Goal: Information Seeking & Learning: Learn about a topic

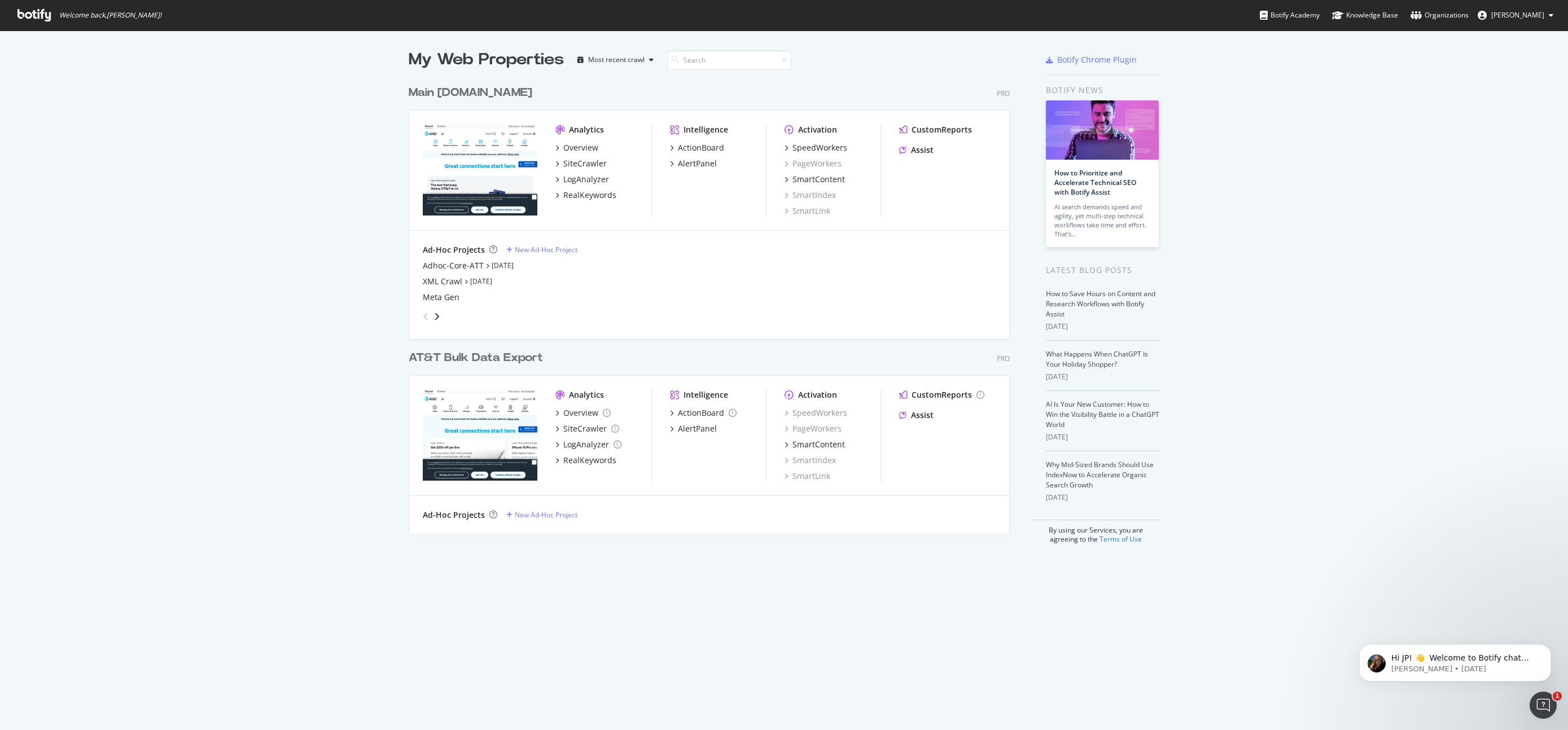
scroll to position [730, 1568]
click at [449, 92] on div "Main [DOMAIN_NAME]" at bounding box center [470, 92] width 124 height 16
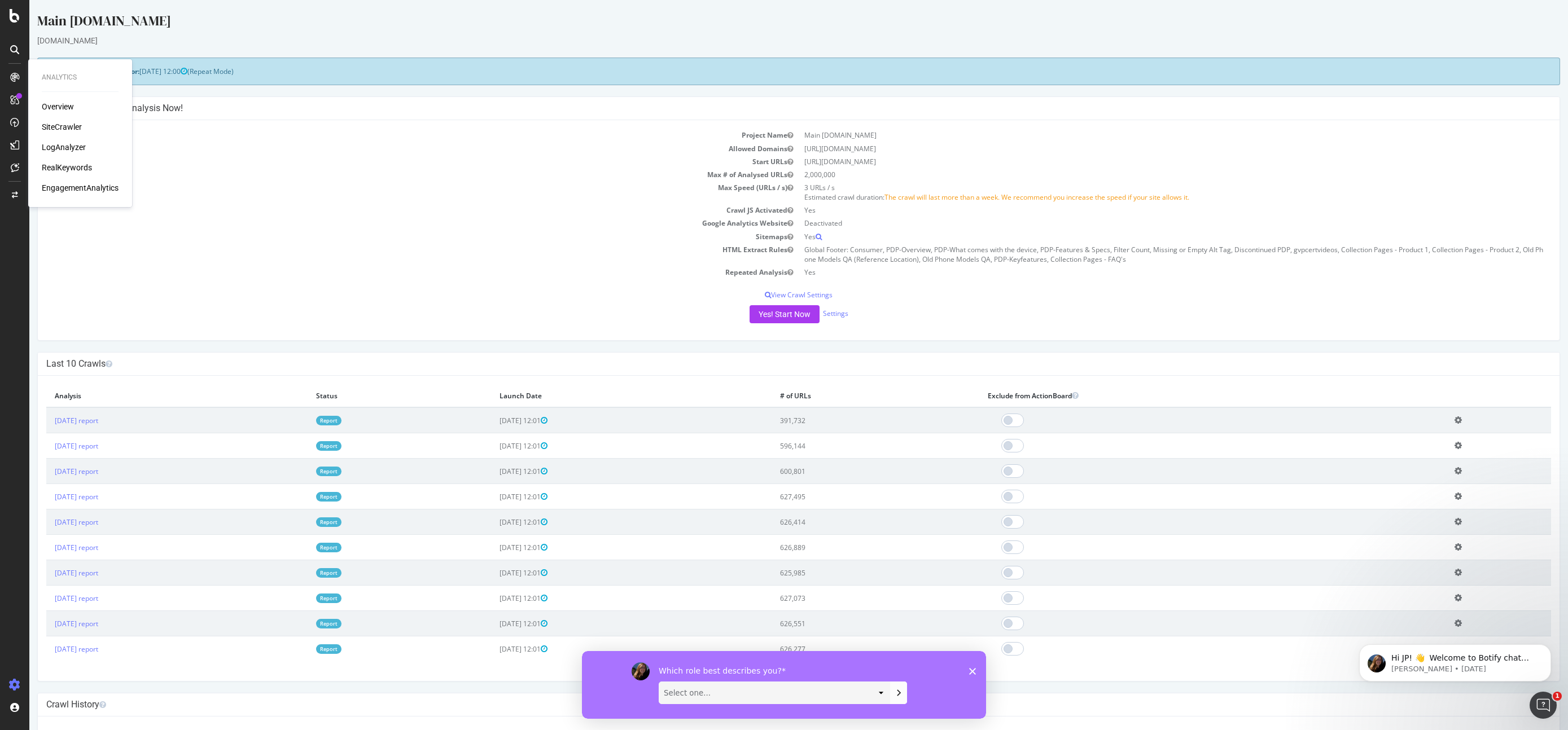
click at [65, 145] on div "LogAnalyzer" at bounding box center [63, 147] width 44 height 11
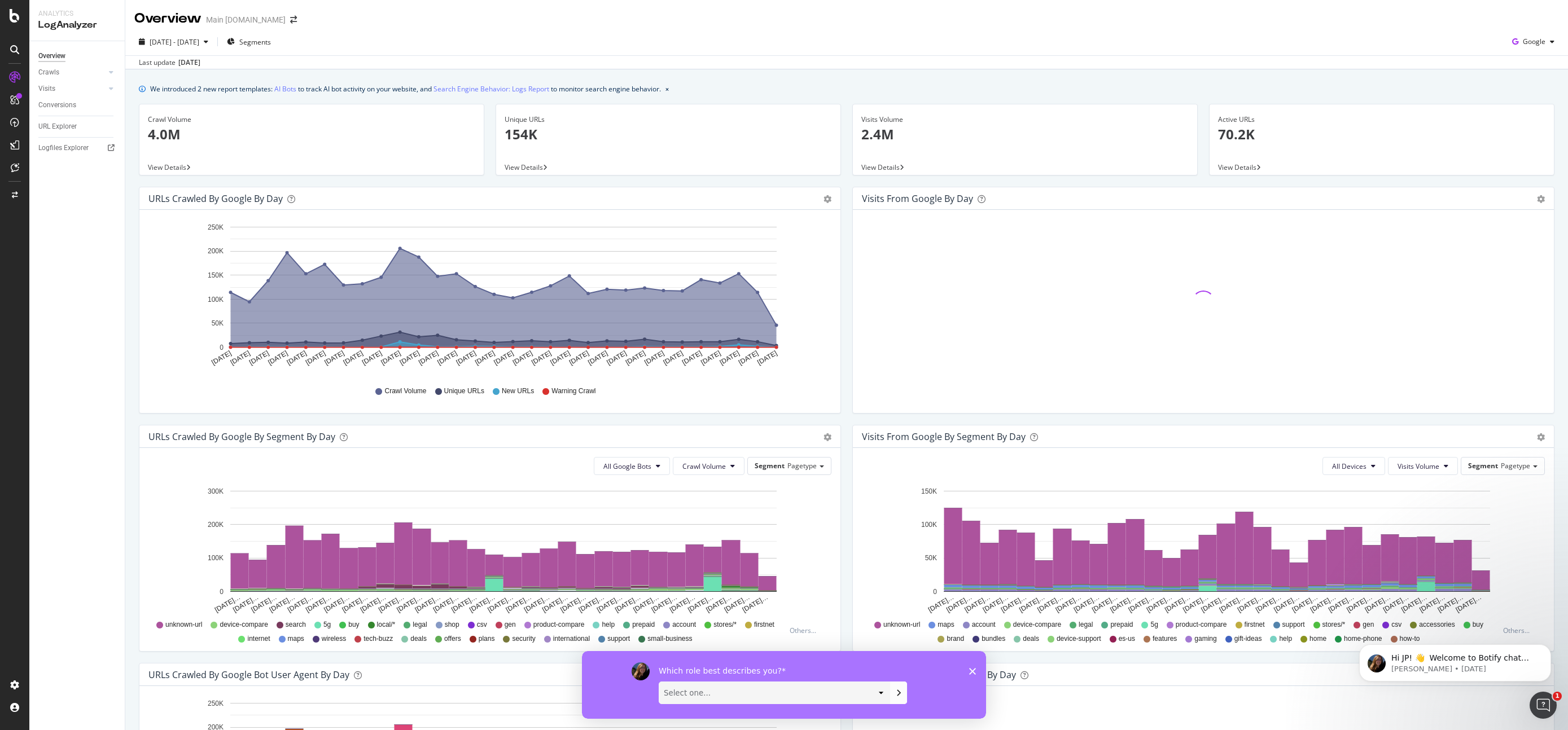
click at [758, 690] on select "Select one... Analyst/BI C-level Leadership Content Manager Engineer Marketing …" at bounding box center [774, 692] width 230 height 22
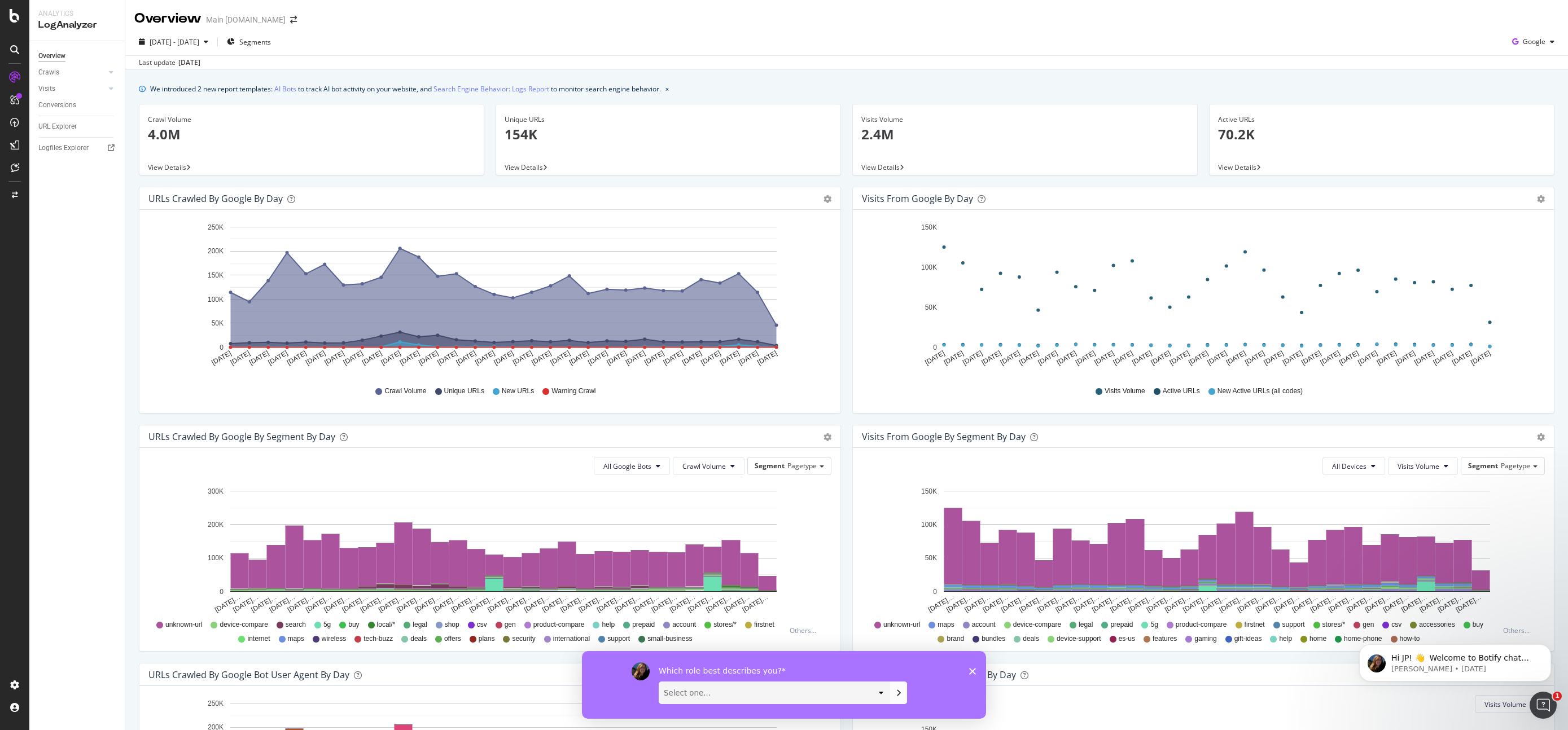
select select "Engineer"
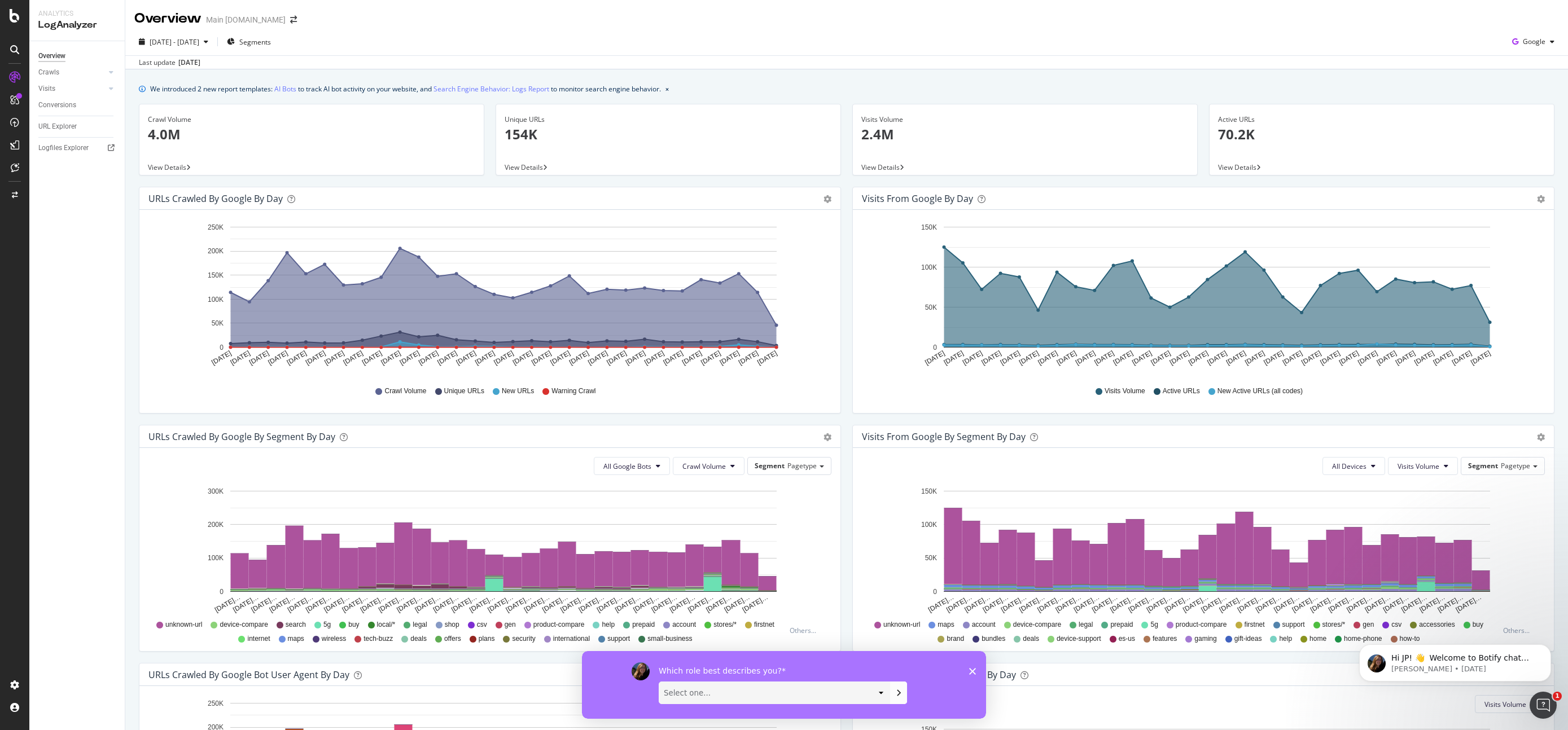
click at [659, 682] on select "Select one... Analyst/BI C-level Leadership Content Manager Engineer Marketing …" at bounding box center [774, 692] width 230 height 22
click at [895, 693] on icon "Submit your response" at bounding box center [899, 692] width 9 height 9
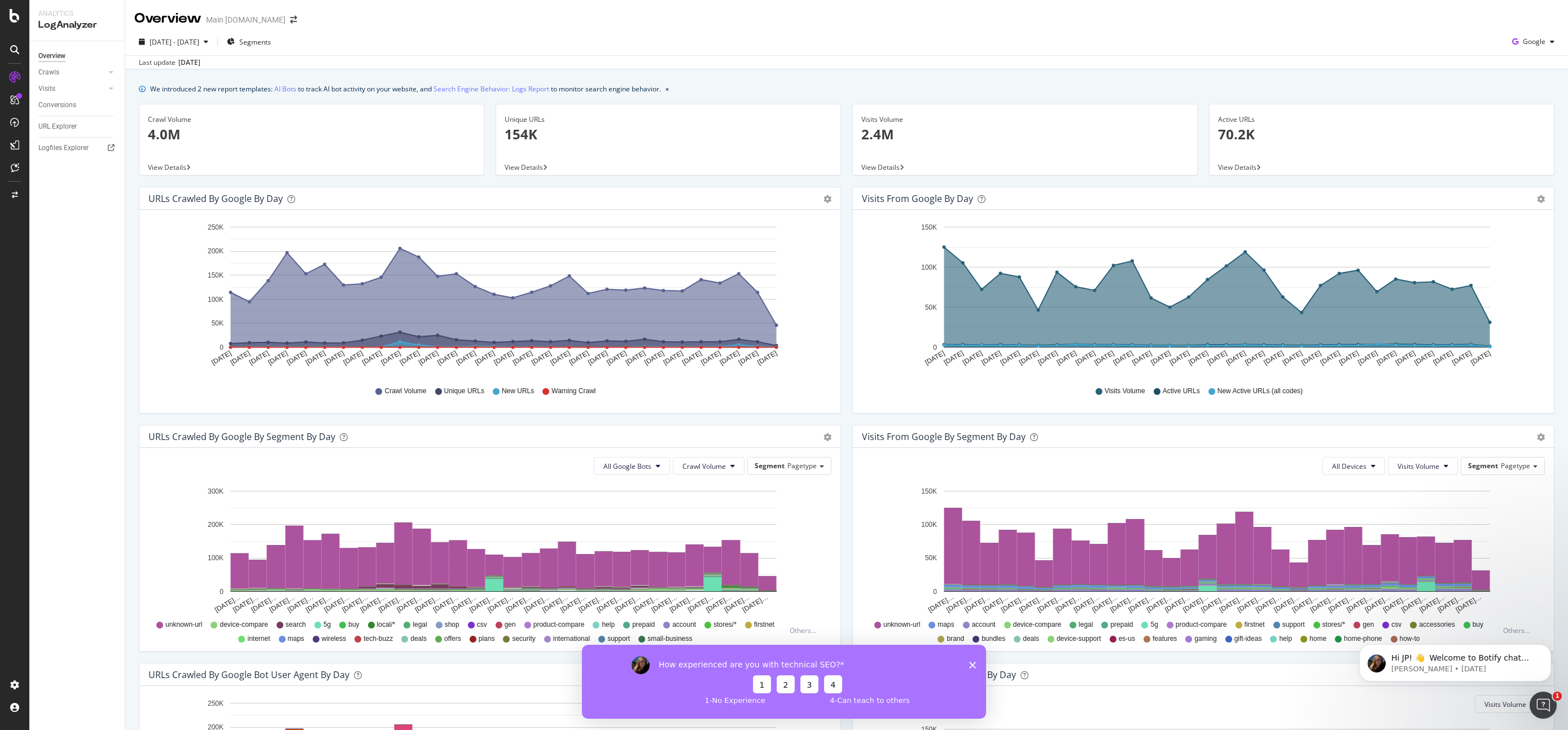
click at [833, 684] on button "4" at bounding box center [833, 683] width 18 height 18
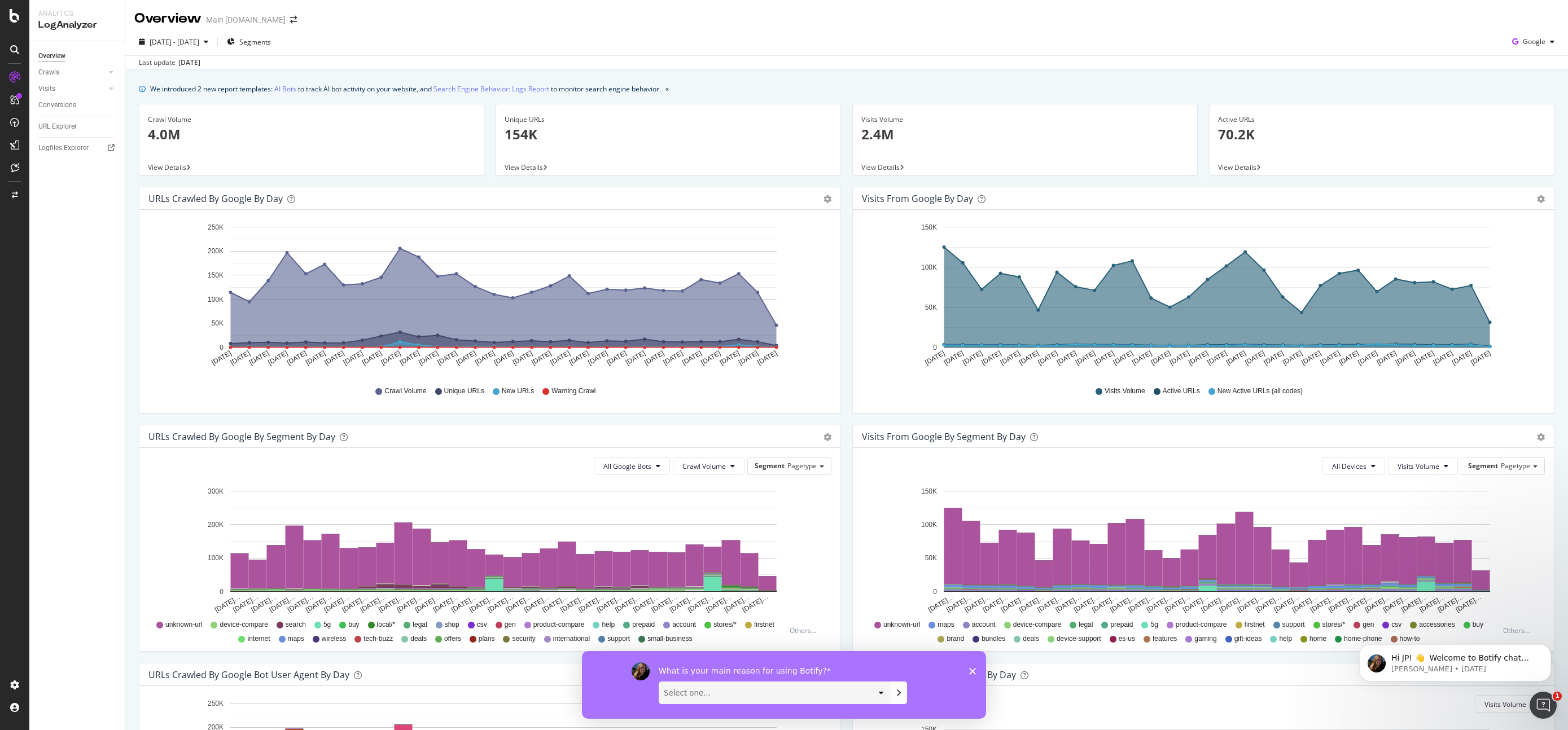
click at [838, 686] on select "Select one... Manipulate data to investigate and monitor technical SEO issues P…" at bounding box center [774, 692] width 230 height 22
select select "Perform content research and analysis"
click at [659, 682] on select "Select one... Manipulate data to investigate and monitor technical SEO issues P…" at bounding box center [774, 692] width 230 height 22
click at [900, 690] on icon "Submit your response" at bounding box center [899, 692] width 9 height 9
click at [812, 690] on select "Select one... Short video guides 1-on-1 interactions with an expert Written doc…" at bounding box center [774, 692] width 230 height 22
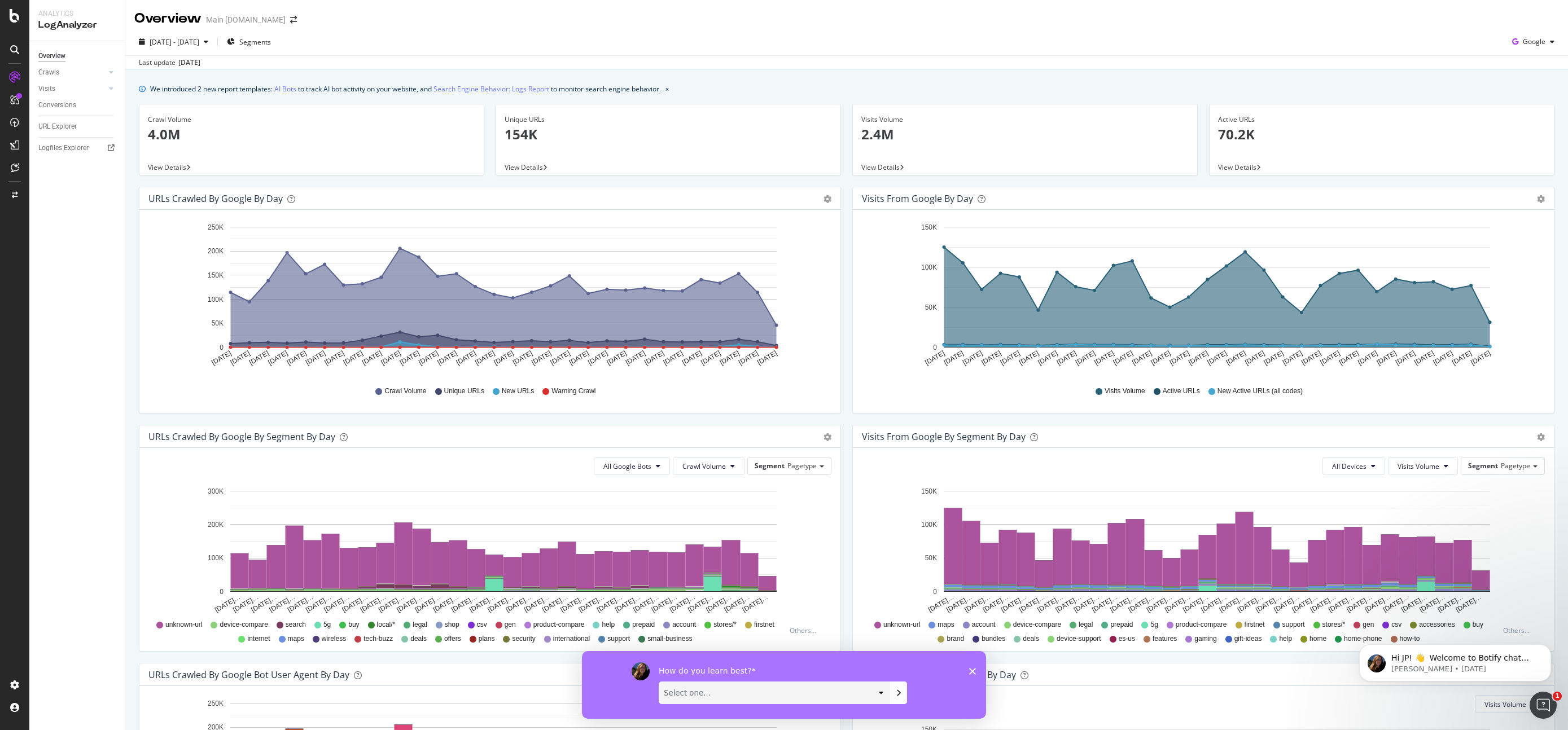
select select "1-on-1 interactions with an expert"
click at [659, 682] on select "Select one... Short video guides 1-on-1 interactions with an expert Written doc…" at bounding box center [774, 692] width 230 height 22
click at [902, 695] on button "Submit your response" at bounding box center [898, 692] width 17 height 22
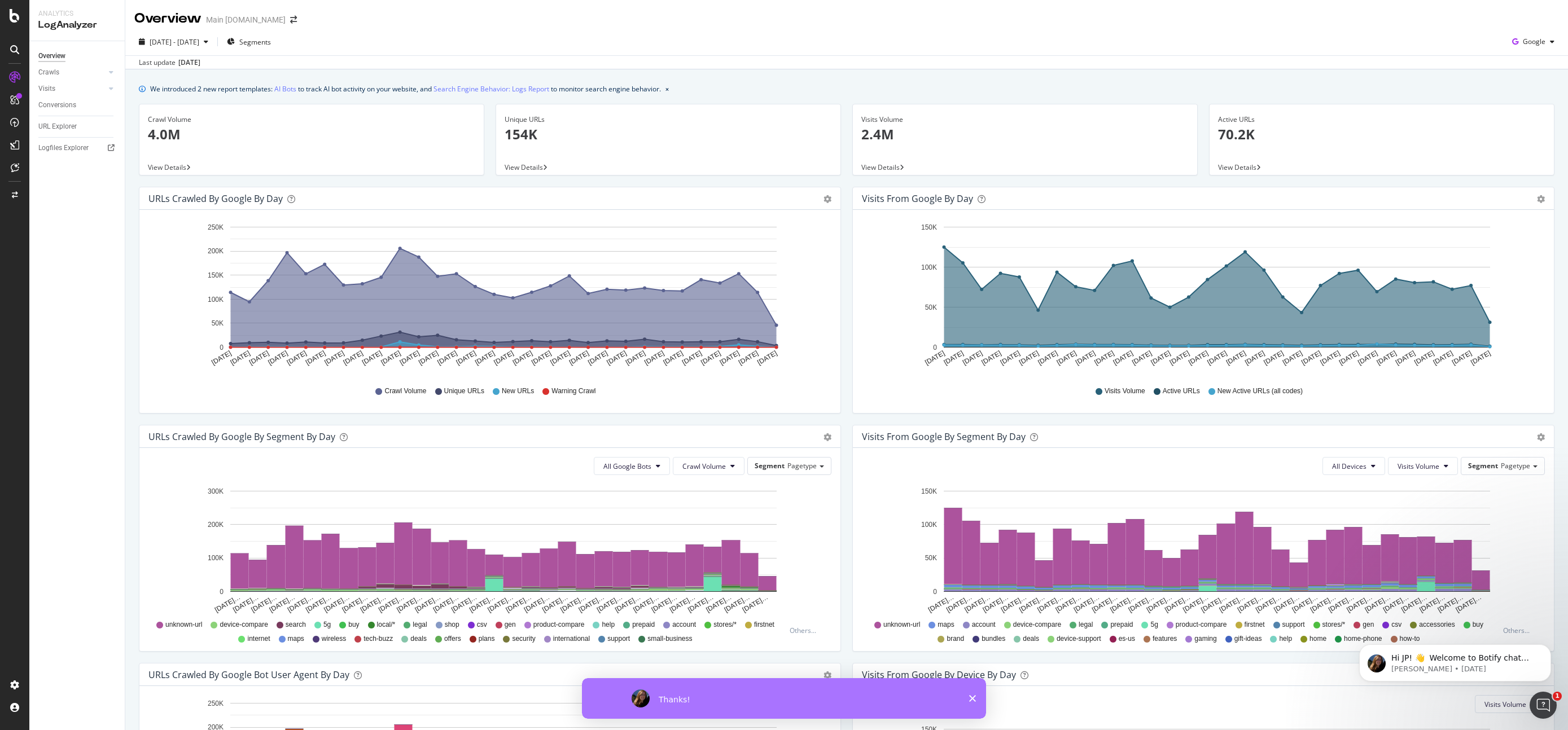
click at [975, 702] on div "Thanks!" at bounding box center [784, 698] width 404 height 40
click at [972, 701] on icon "Close survey" at bounding box center [972, 698] width 7 height 7
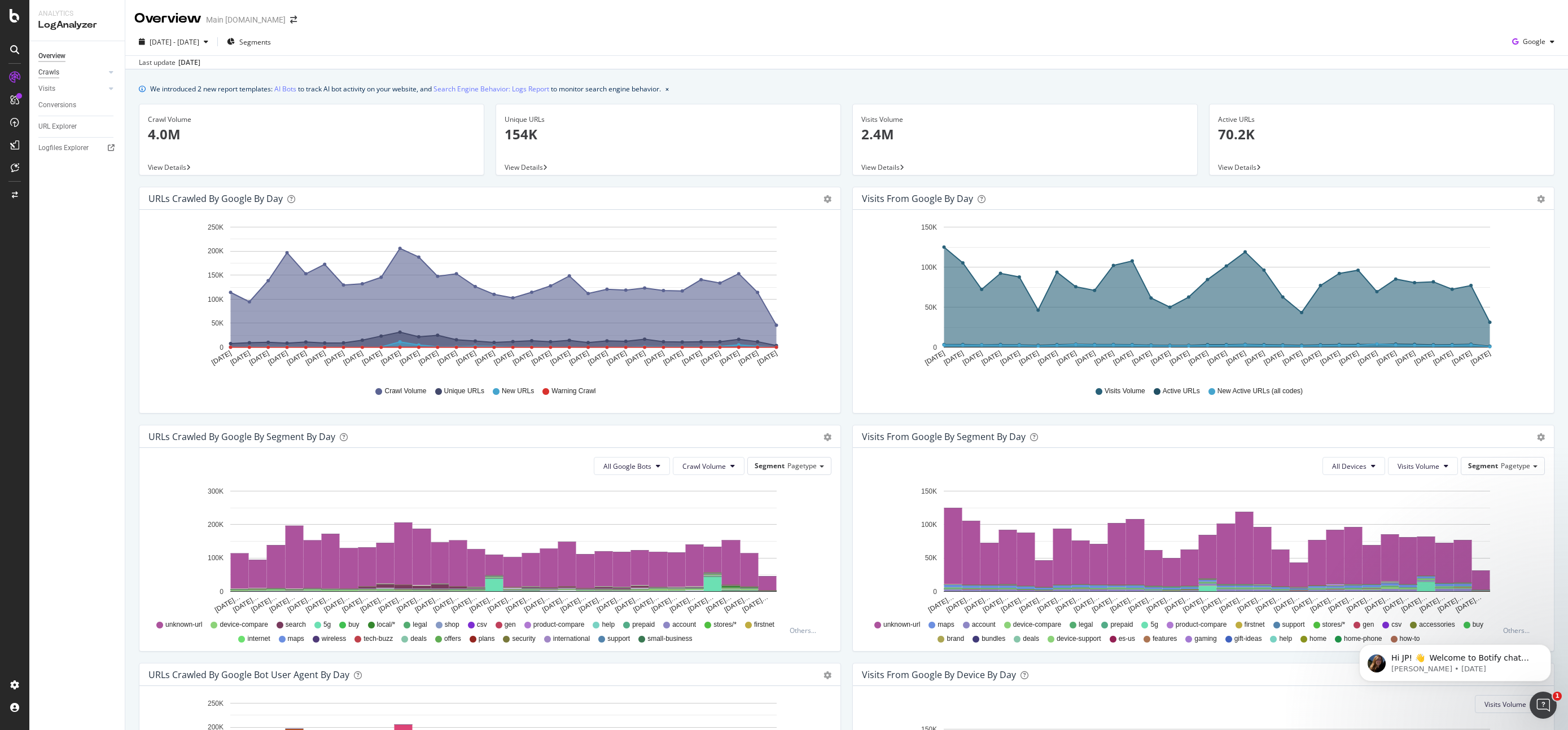
click at [55, 76] on div "Crawls" at bounding box center [49, 72] width 21 height 12
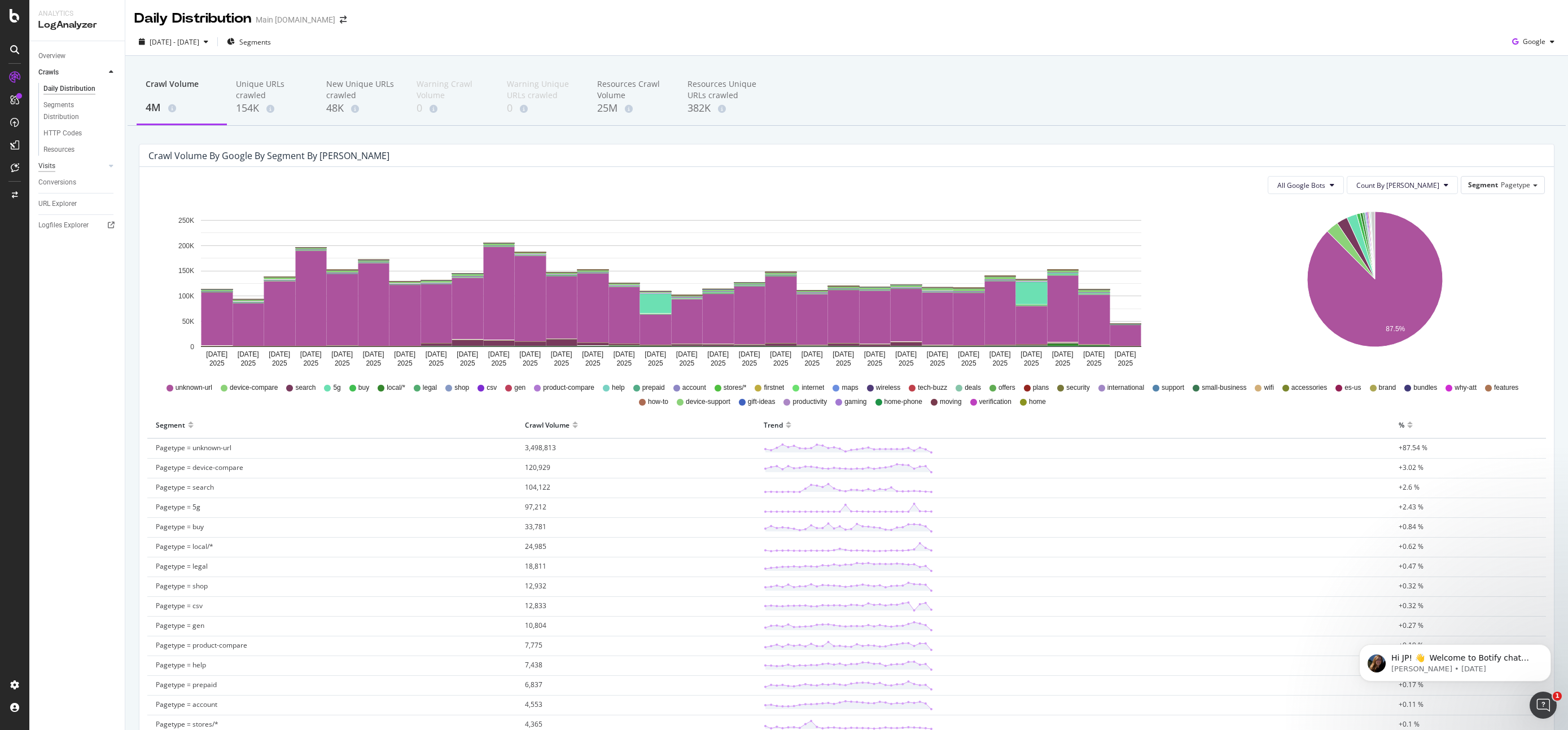
click at [46, 164] on div "Visits" at bounding box center [47, 166] width 17 height 12
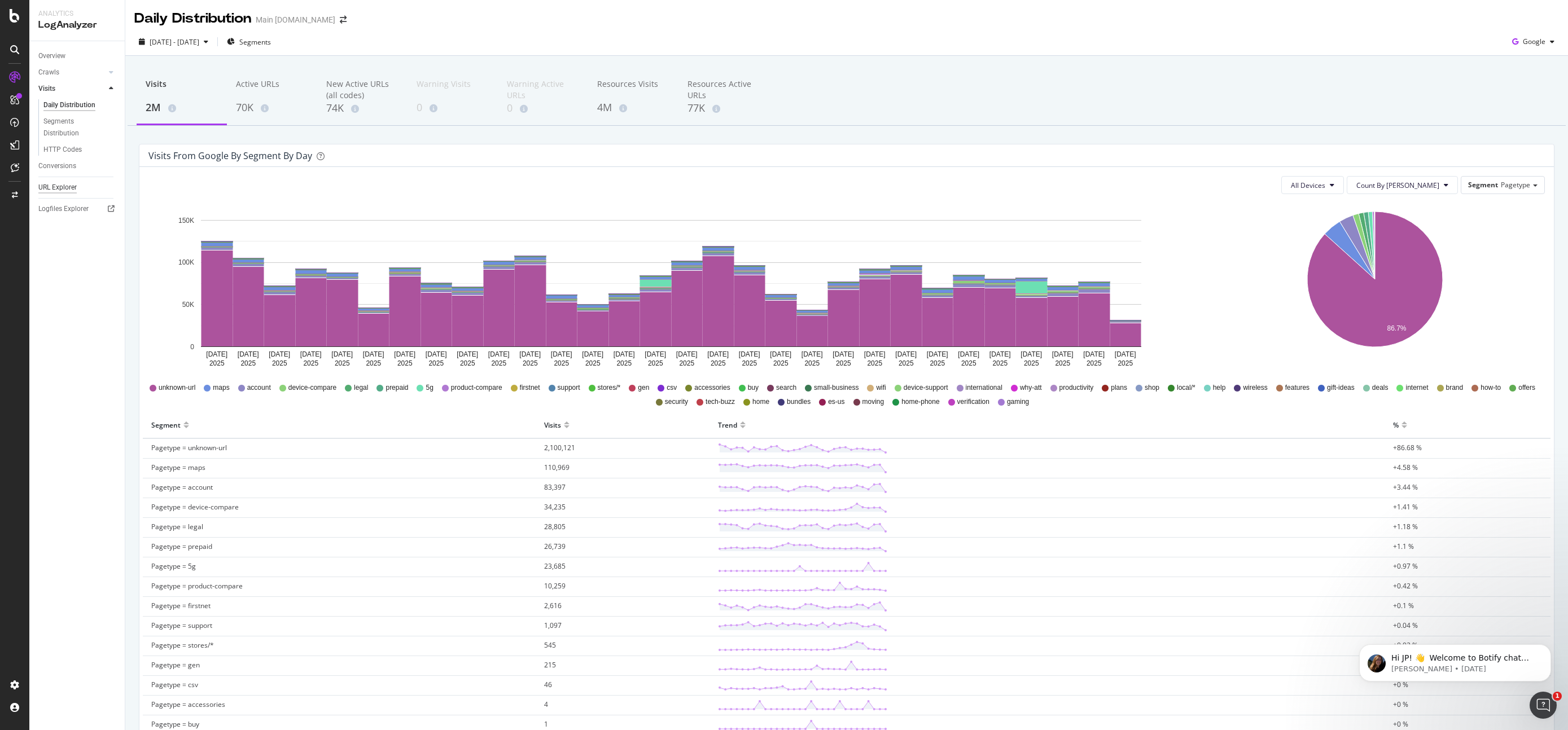
click at [66, 189] on div "URL Explorer" at bounding box center [58, 187] width 39 height 12
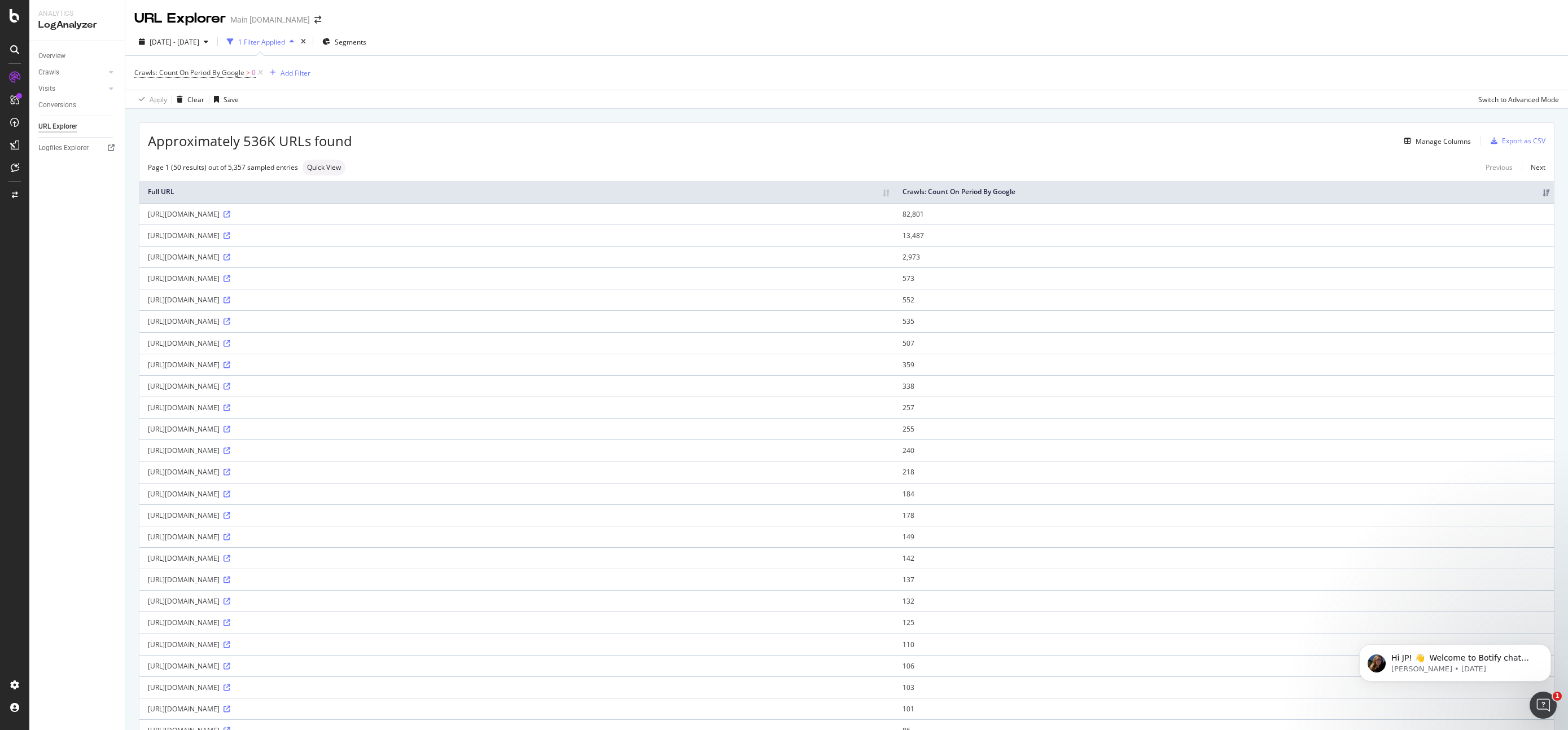
click at [337, 218] on div "[URL][DOMAIN_NAME]" at bounding box center [517, 214] width 738 height 9
copy div "[URL][DOMAIN_NAME]"
click at [55, 57] on div "Overview" at bounding box center [52, 56] width 27 height 12
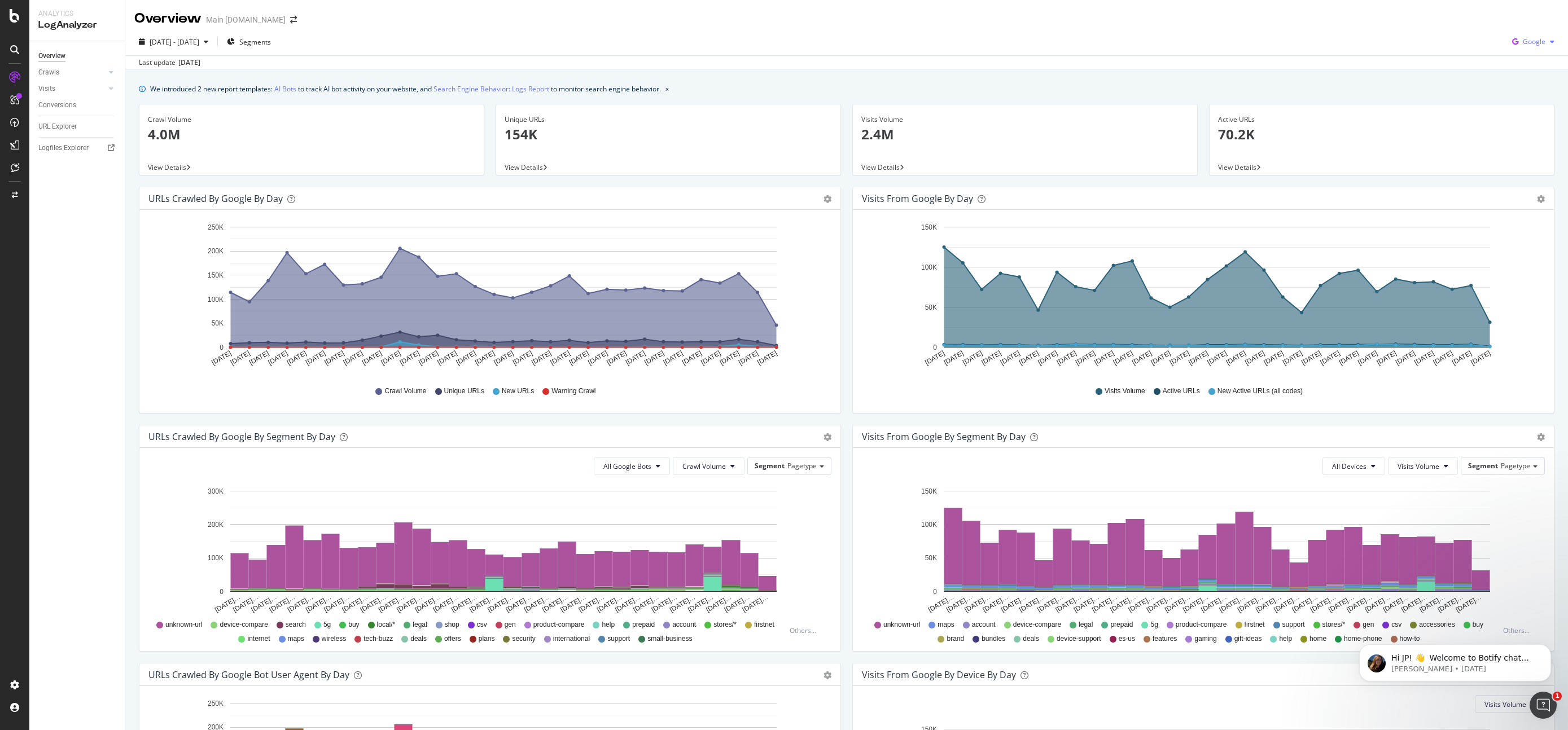
click at [1551, 38] on icon "button" at bounding box center [1552, 42] width 4 height 7
click at [1531, 84] on span "Bing" at bounding box center [1534, 85] width 42 height 10
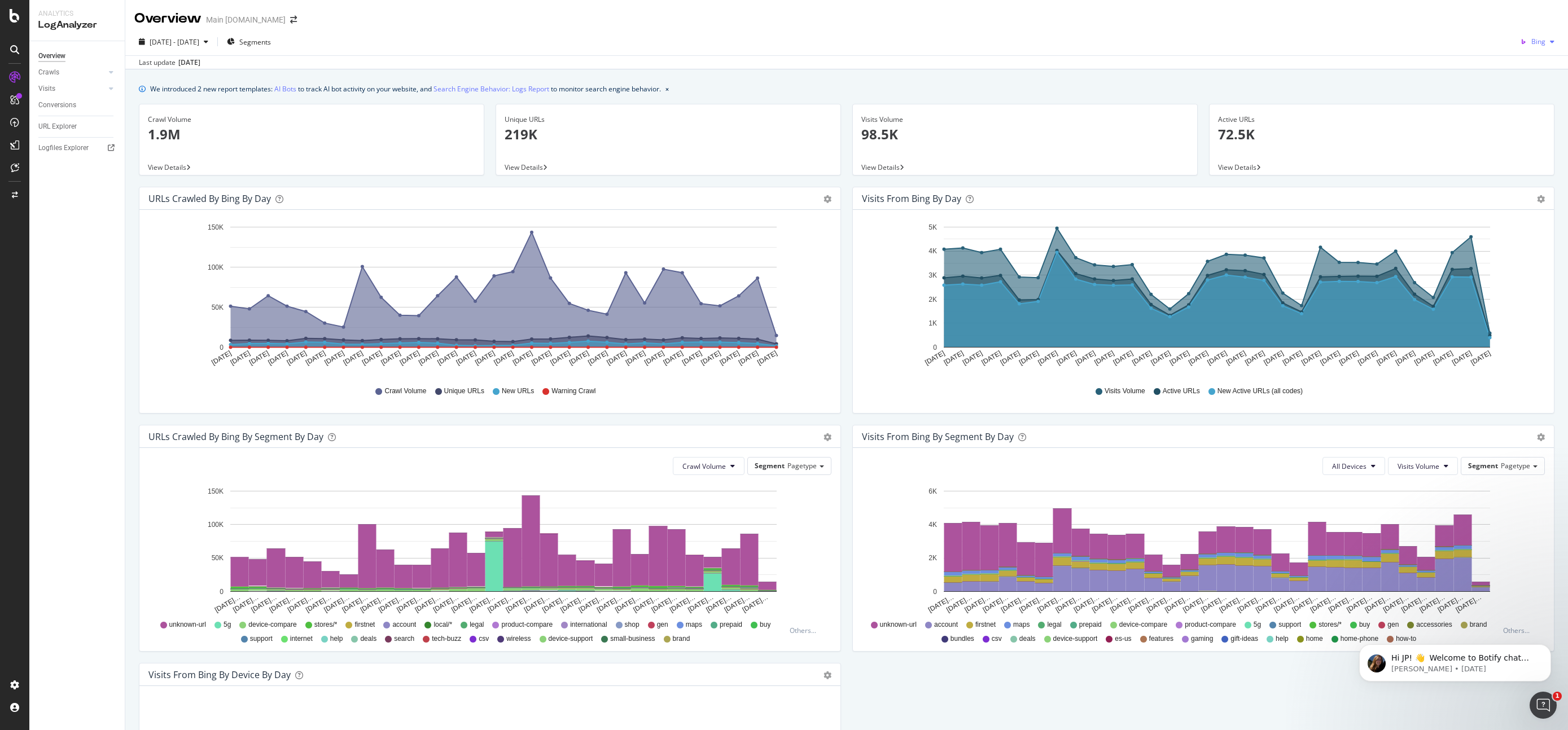
click at [1546, 42] on div "button" at bounding box center [1552, 42] width 14 height 7
click at [1526, 68] on span "Google" at bounding box center [1534, 64] width 42 height 10
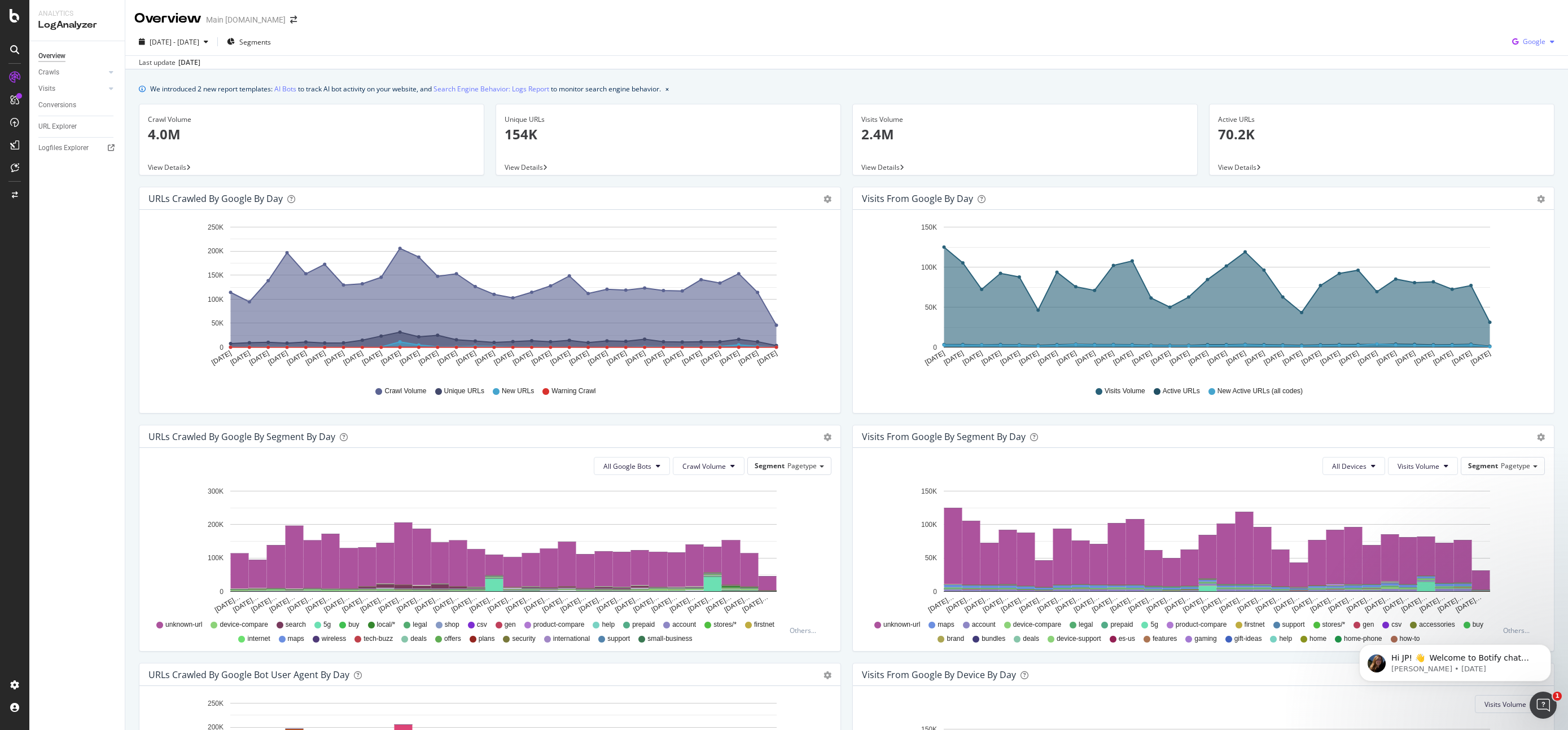
click at [1551, 41] on icon "button" at bounding box center [1552, 42] width 4 height 7
click at [1528, 80] on span "Bing" at bounding box center [1534, 85] width 42 height 10
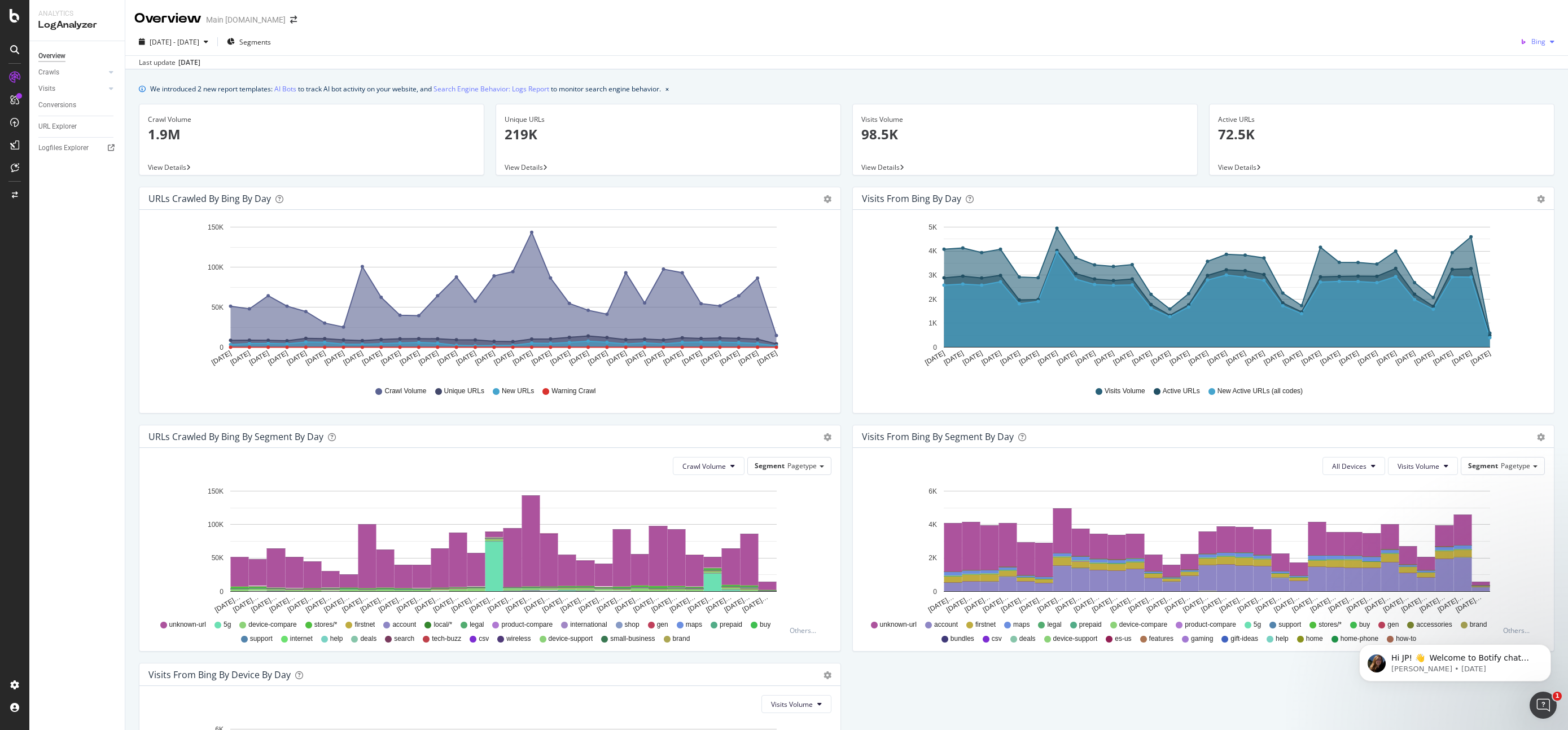
click at [1550, 45] on div "Bing" at bounding box center [1537, 42] width 43 height 17
click at [1536, 102] on span "OpenAI" at bounding box center [1534, 106] width 42 height 10
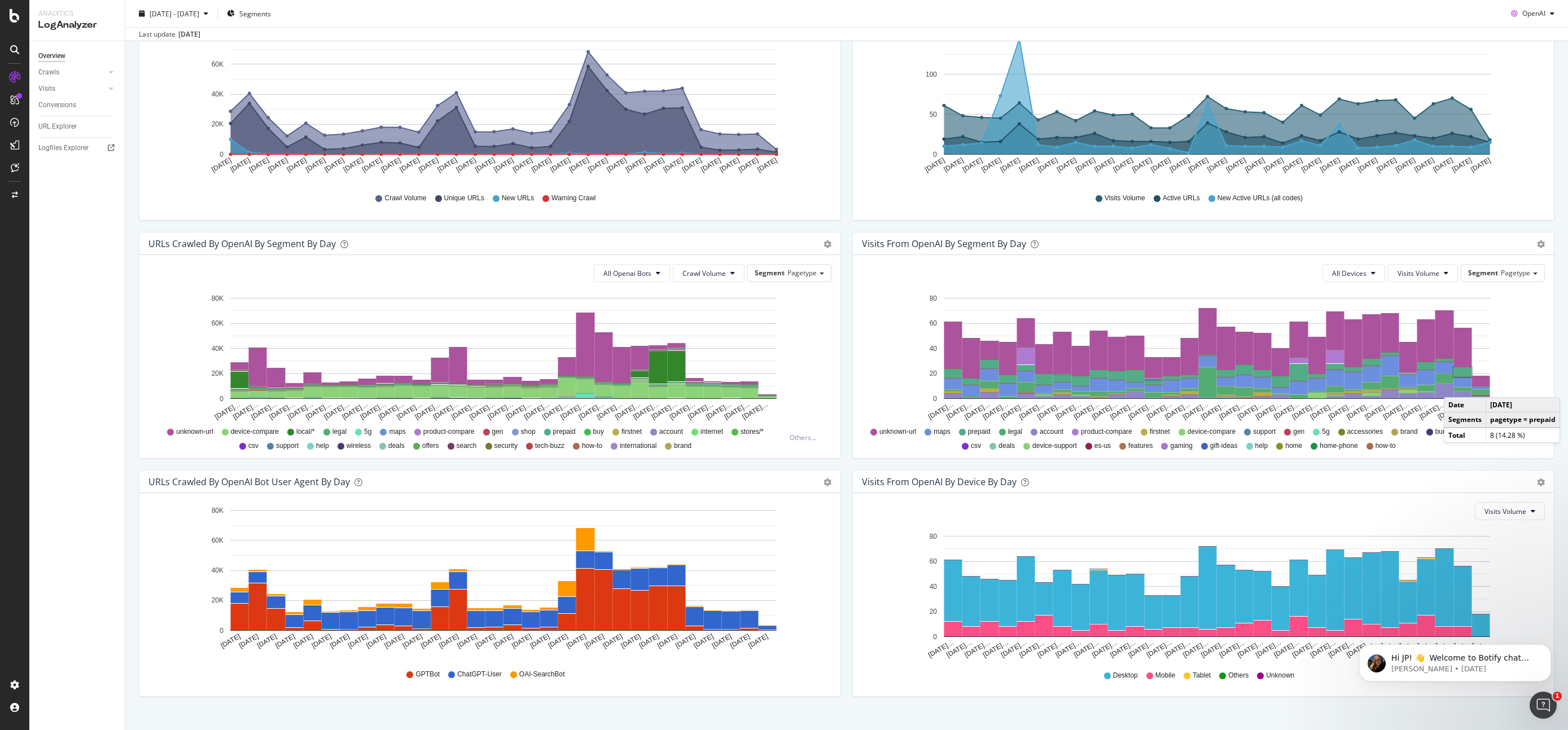
scroll to position [210, 0]
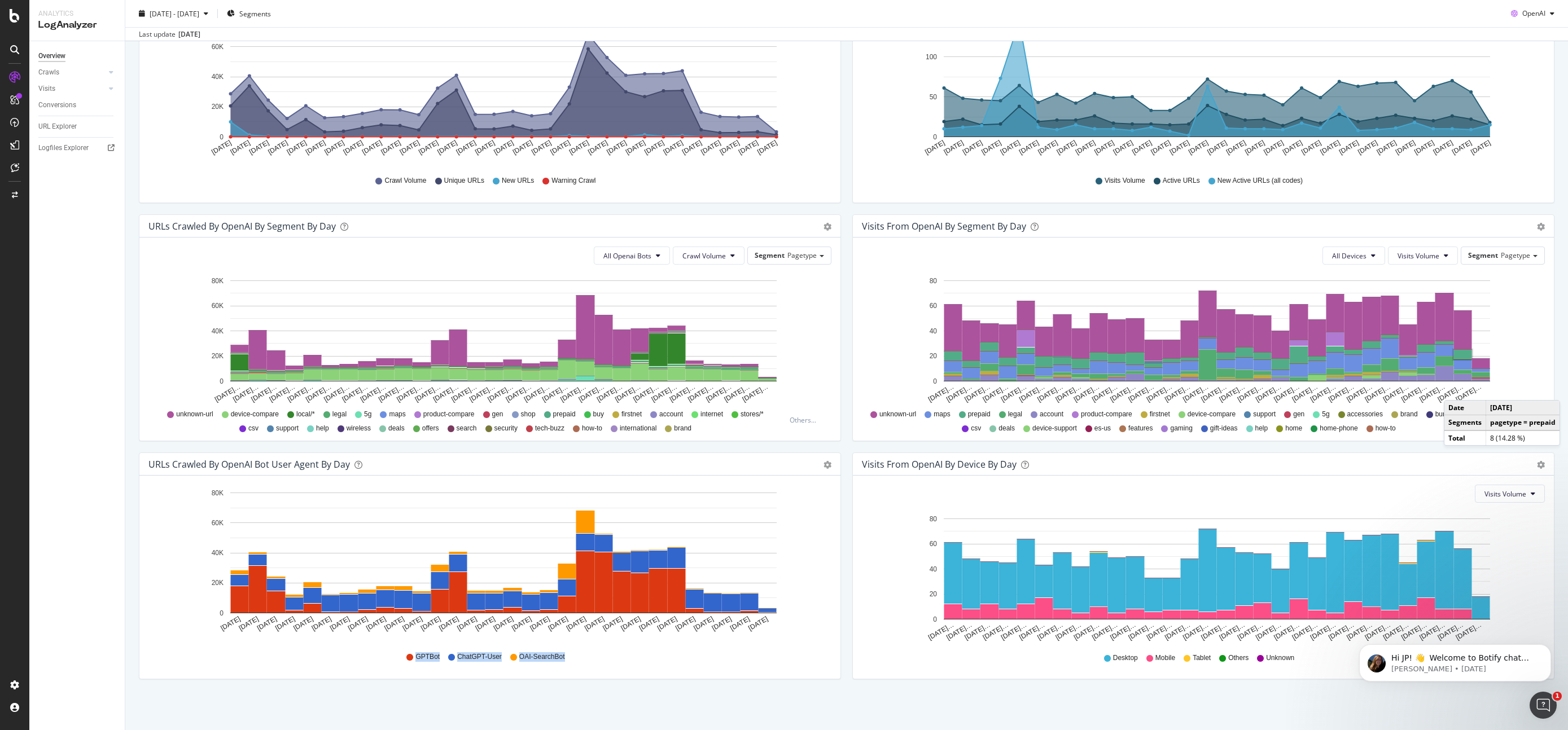
drag, startPoint x: 569, startPoint y: 658, endPoint x: 419, endPoint y: 647, distance: 150.4
click at [419, 647] on div "GPTBot ChatGPT-User OAI-SearchBot" at bounding box center [490, 657] width 672 height 25
copy div "GPTBot ChatGPT-User OAI-SearchBot"
